Goal: Task Accomplishment & Management: Use online tool/utility

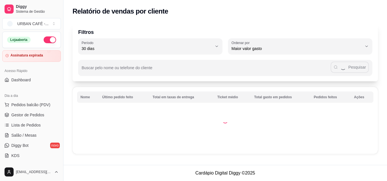
select select "30"
select select "HIGHEST_TOTAL_SPENT_WITH_ORDERS"
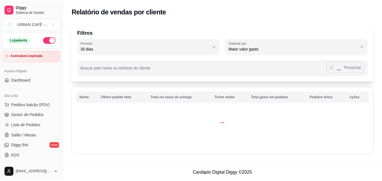
scroll to position [82, 0]
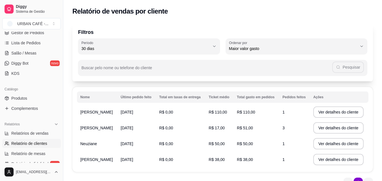
click at [59, 95] on div "Diggy Sistema de Gestão URBAN CAFÉ - ... Loja aberta Assinatura expirada Acesso…" at bounding box center [31, 90] width 63 height 181
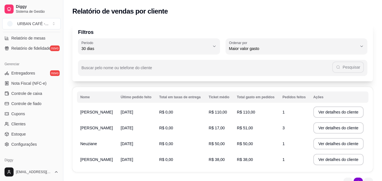
scroll to position [221, 0]
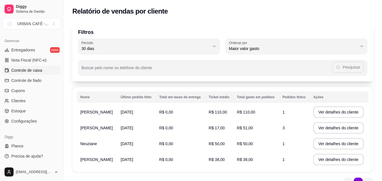
click at [25, 70] on span "Controle de caixa" at bounding box center [26, 71] width 31 height 6
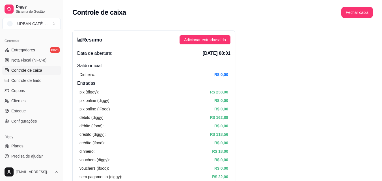
drag, startPoint x: 381, startPoint y: 23, endPoint x: 383, endPoint y: 35, distance: 11.4
click at [382, 35] on html "Diggy Sistema de Gestão URBAN CAFÉ - ... Loja aberta Assinatura expirada Acesso…" at bounding box center [191, 90] width 382 height 181
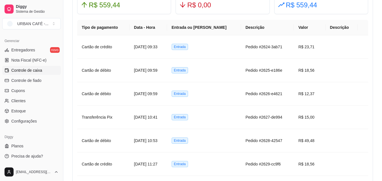
scroll to position [365, 0]
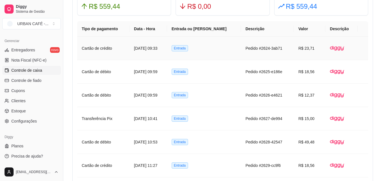
click at [303, 50] on article "R$ 23,71" at bounding box center [310, 48] width 23 height 6
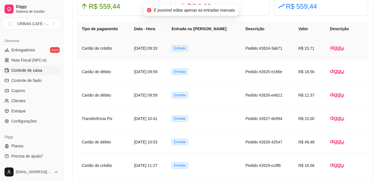
click at [225, 48] on td "Entrada" at bounding box center [204, 48] width 74 height 23
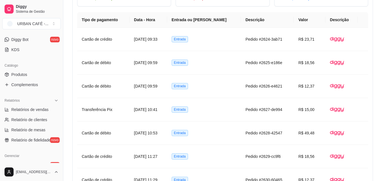
scroll to position [0, 0]
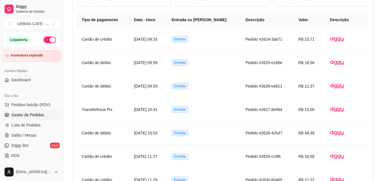
click at [34, 113] on span "Gestor de Pedidos" at bounding box center [27, 115] width 33 height 6
click at [26, 114] on span "Gestor de Pedidos" at bounding box center [27, 115] width 33 height 6
click at [38, 115] on span "Gestor de Pedidos" at bounding box center [27, 115] width 33 height 6
click at [31, 114] on span "Gestor de Pedidos" at bounding box center [27, 115] width 33 height 6
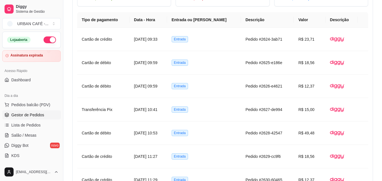
click at [31, 114] on span "Gestor de Pedidos" at bounding box center [27, 115] width 33 height 6
click at [39, 115] on span "Gestor de Pedidos" at bounding box center [27, 115] width 33 height 6
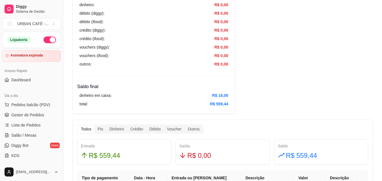
scroll to position [57, 0]
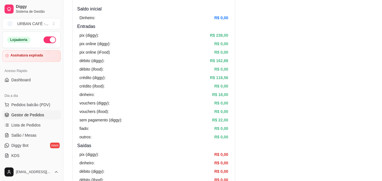
click at [29, 113] on span "Gestor de Pedidos" at bounding box center [27, 115] width 33 height 6
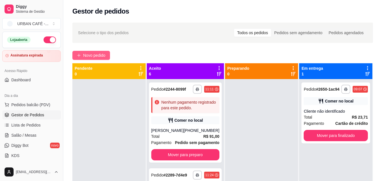
click at [96, 58] on span "Novo pedido" at bounding box center [94, 55] width 22 height 6
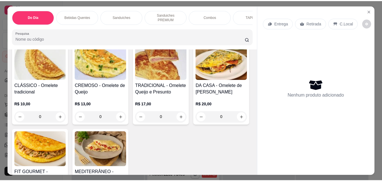
scroll to position [1255, 0]
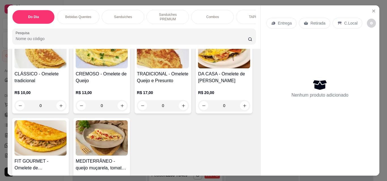
type input "1"
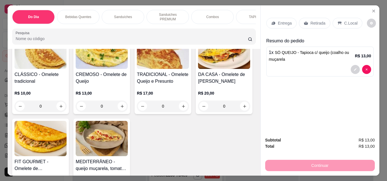
click at [311, 20] on p "Retirada" at bounding box center [317, 23] width 15 height 6
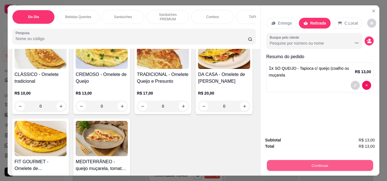
click at [345, 161] on button "Continuar" at bounding box center [319, 165] width 106 height 11
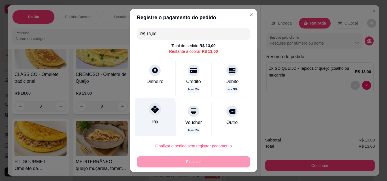
click at [153, 112] on icon at bounding box center [154, 109] width 7 height 7
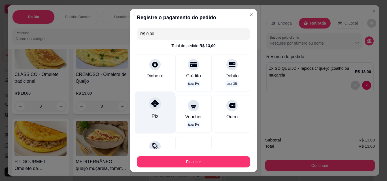
type input "R$ 0,00"
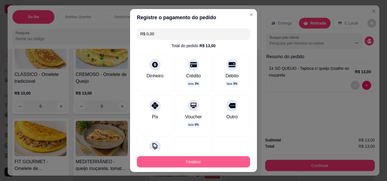
click at [182, 163] on button "Finalizar" at bounding box center [193, 161] width 113 height 11
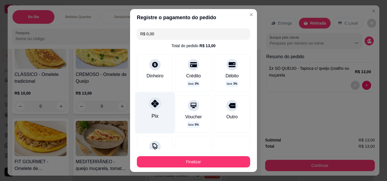
click at [151, 102] on icon at bounding box center [154, 103] width 7 height 7
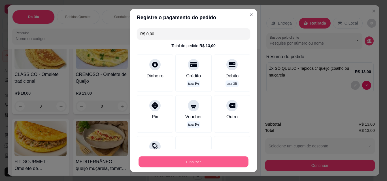
click at [182, 162] on button "Finalizar" at bounding box center [193, 162] width 110 height 11
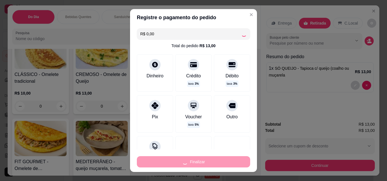
type input "0"
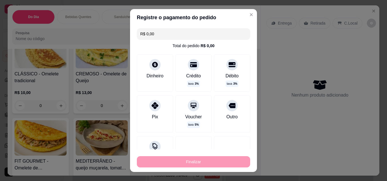
type input "-R$ 13,00"
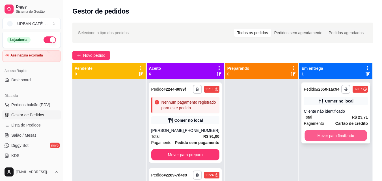
click at [350, 137] on button "Mover para finalizado" at bounding box center [336, 135] width 62 height 11
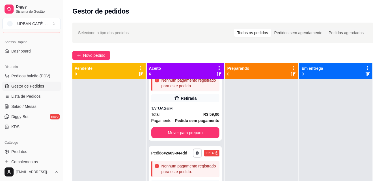
scroll to position [42, 0]
